Goal: Book appointment/travel/reservation

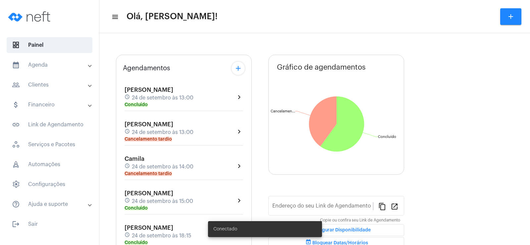
type input "[URL][DOMAIN_NAME]"
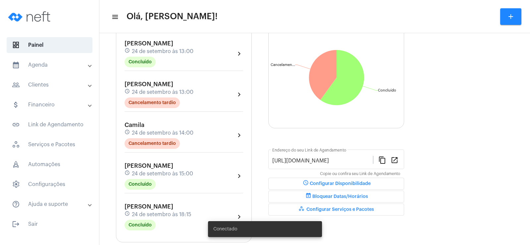
scroll to position [33, 0]
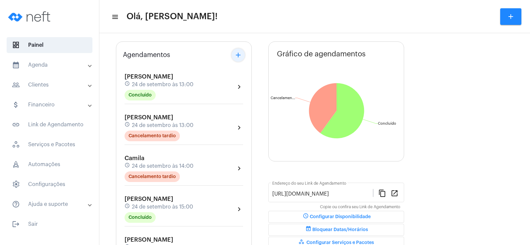
click at [242, 53] on button "add" at bounding box center [238, 54] width 13 height 13
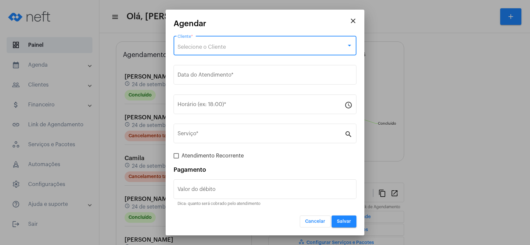
click at [212, 49] on span "Selecione o Cliente" at bounding box center [202, 46] width 48 height 5
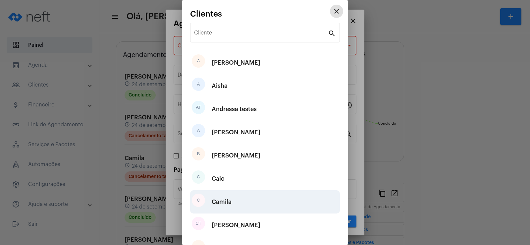
click at [230, 202] on div "Camila" at bounding box center [222, 202] width 20 height 20
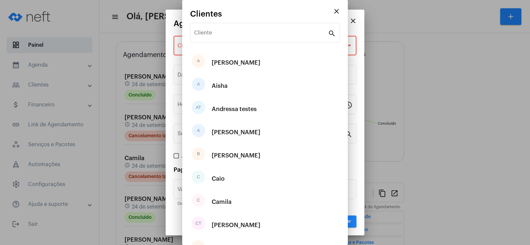
type input "R$"
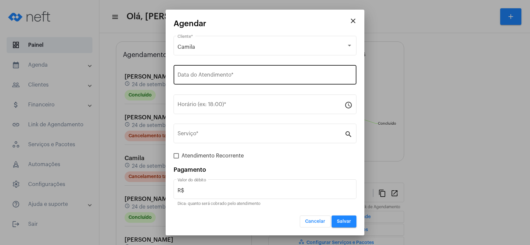
click at [204, 80] on div "Data do Atendimento *" at bounding box center [265, 74] width 175 height 21
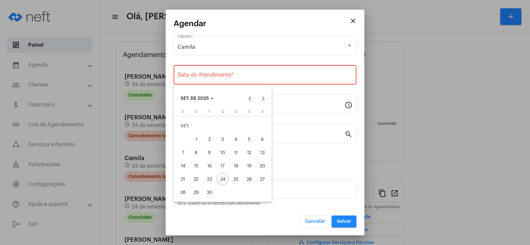
click at [237, 180] on div "25" at bounding box center [236, 179] width 12 height 12
type input "[DATE]"
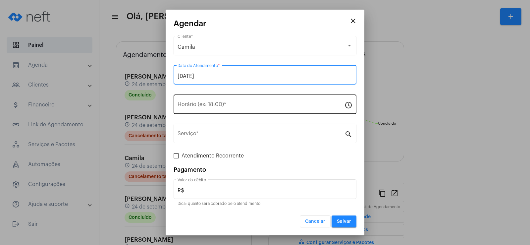
click at [201, 101] on div "Horário (ex: 18:00) *" at bounding box center [261, 103] width 167 height 21
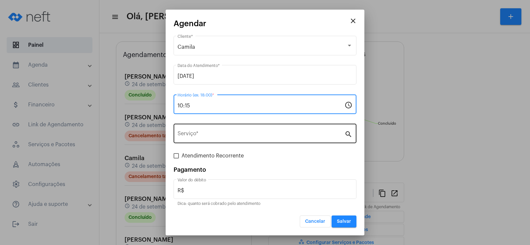
type input "10:15"
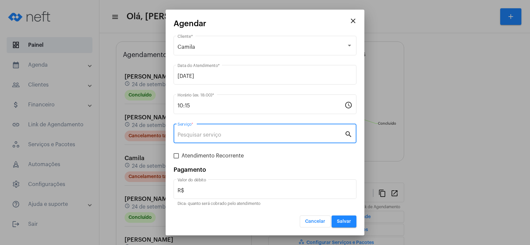
click at [213, 135] on input "Serviço *" at bounding box center [261, 135] width 167 height 6
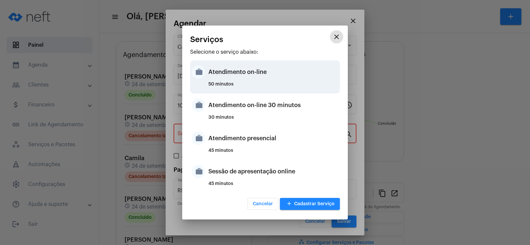
click at [240, 69] on div "Atendimento on-line" at bounding box center [273, 72] width 130 height 20
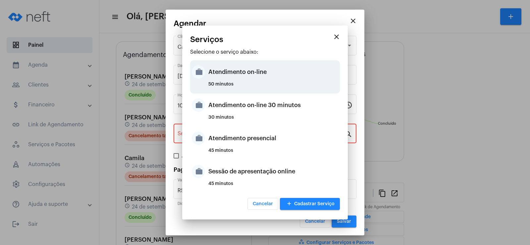
type input "Atendimento on-line"
type input "R$ 0"
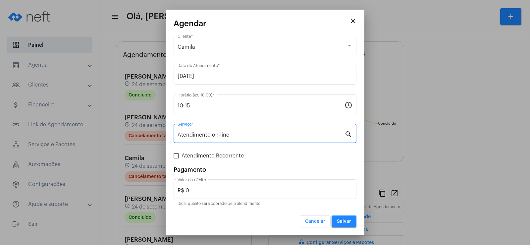
click at [341, 220] on span "Salvar" at bounding box center [344, 221] width 14 height 5
